Goal: Check status: Check status

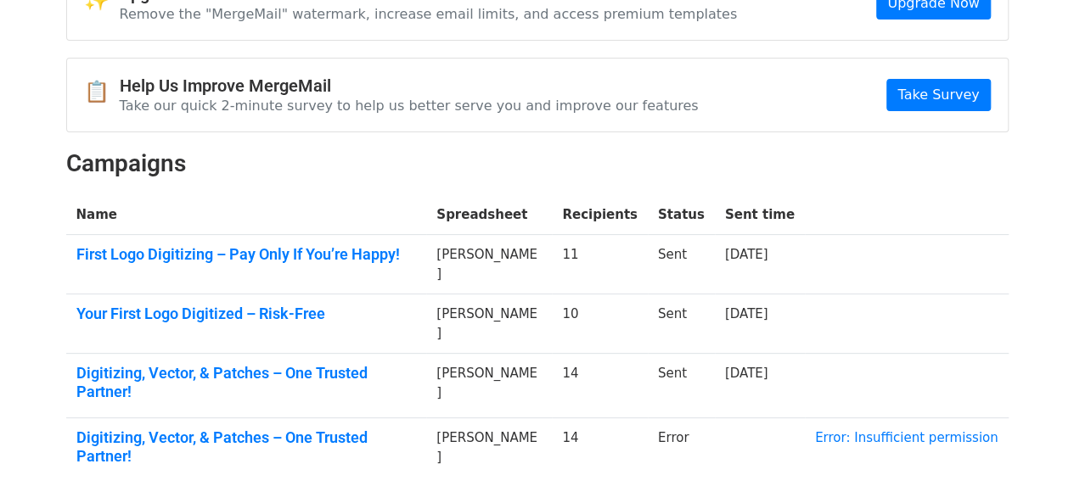
scroll to position [177, 0]
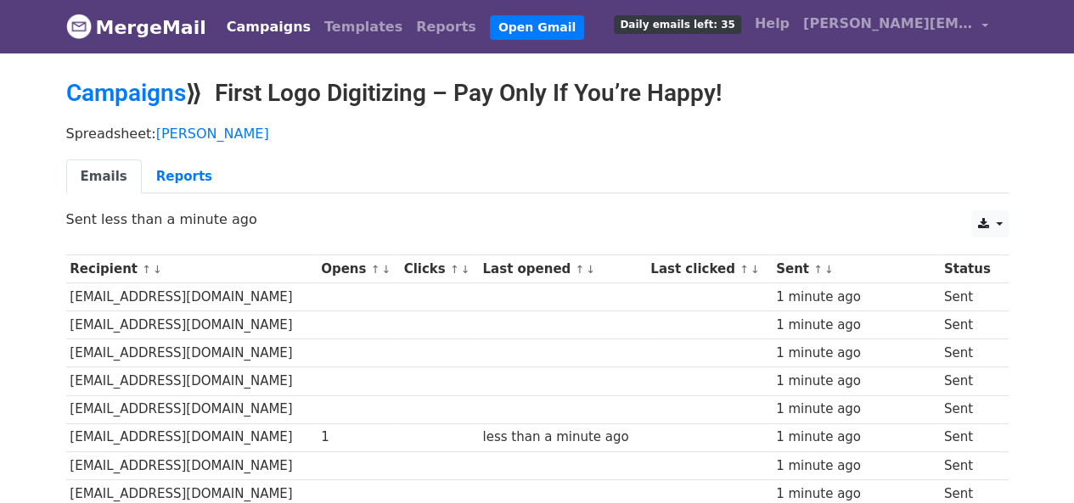
scroll to position [345, 0]
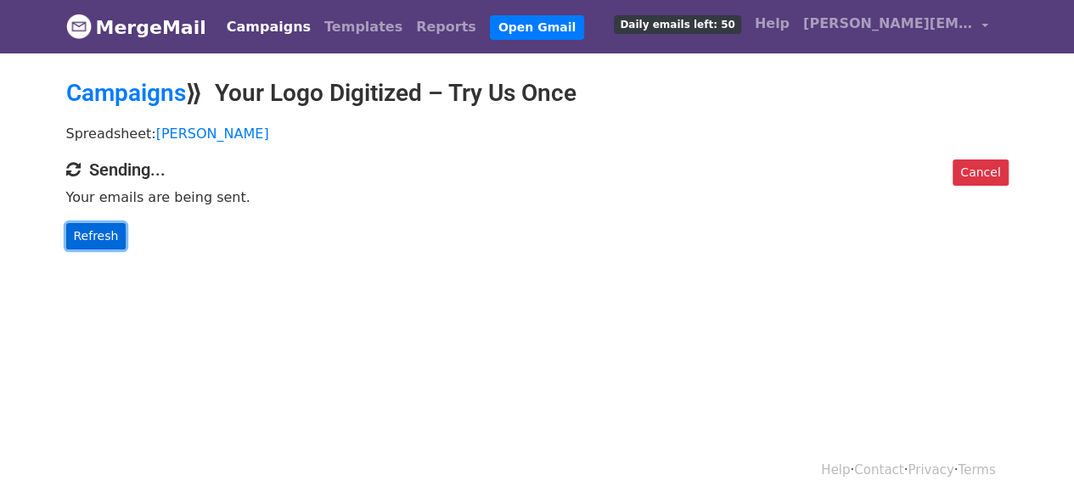
click at [104, 239] on link "Refresh" at bounding box center [96, 236] width 60 height 26
click at [91, 236] on link "Refresh" at bounding box center [96, 236] width 60 height 26
click at [102, 239] on link "Refresh" at bounding box center [96, 236] width 60 height 26
click at [90, 231] on link "Refresh" at bounding box center [96, 236] width 60 height 26
click at [111, 224] on link "Refresh" at bounding box center [96, 236] width 60 height 26
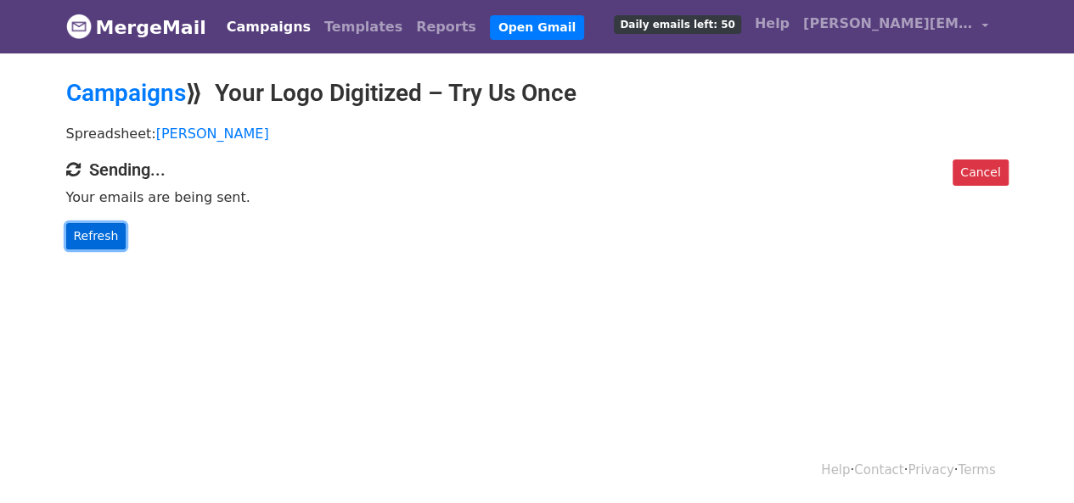
click at [111, 232] on link "Refresh" at bounding box center [96, 236] width 60 height 26
click at [74, 233] on link "Refresh" at bounding box center [96, 236] width 60 height 26
click at [104, 233] on link "Refresh" at bounding box center [96, 236] width 60 height 26
click at [87, 242] on link "Refresh" at bounding box center [96, 236] width 60 height 26
